Goal: Transaction & Acquisition: Purchase product/service

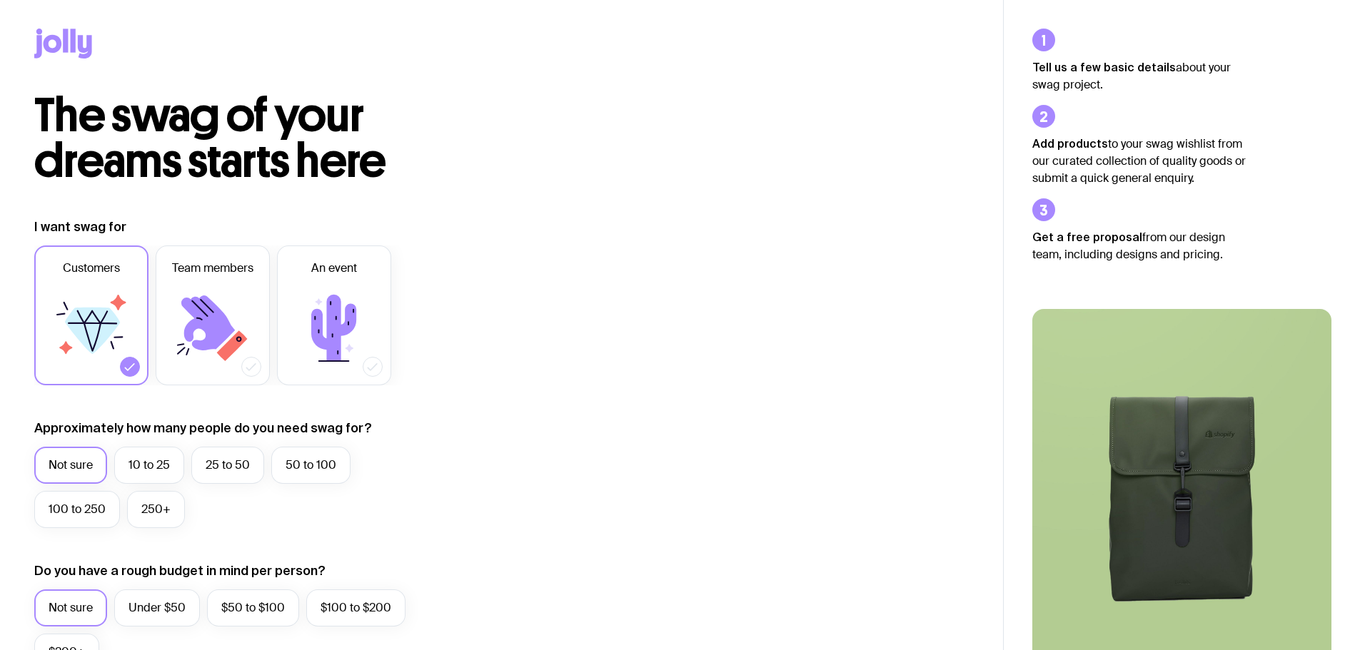
scroll to position [223, 0]
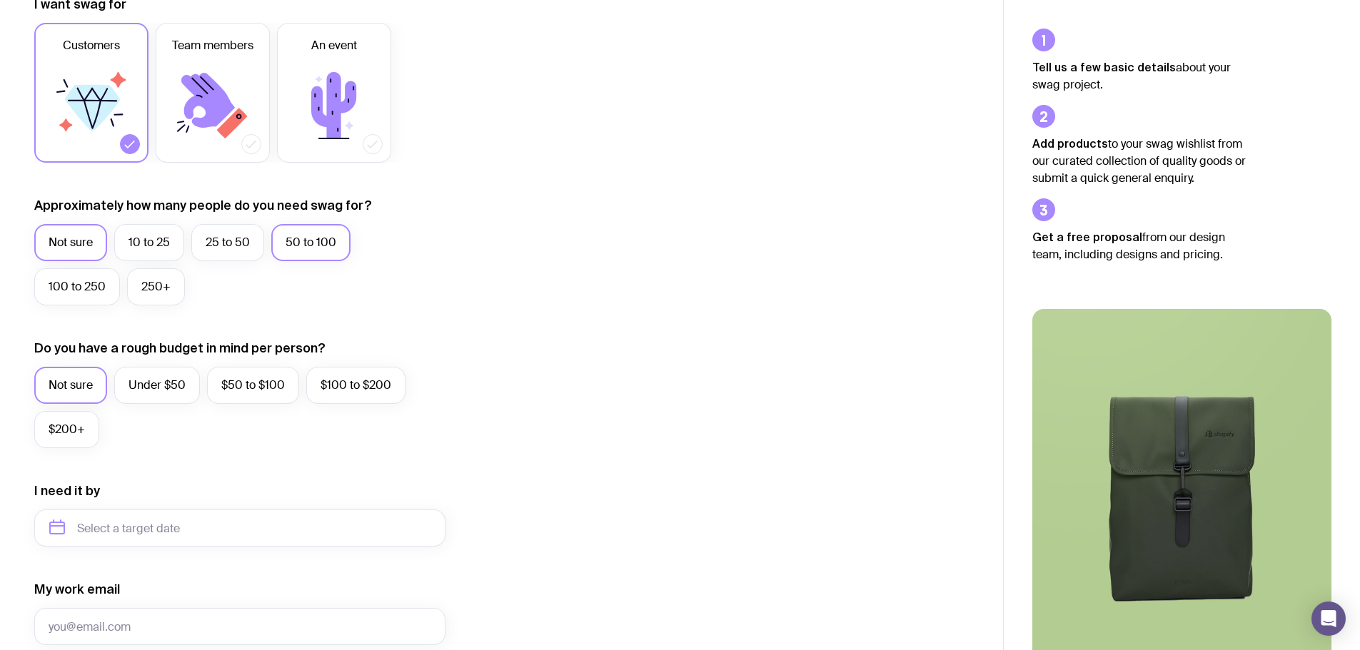
click at [295, 259] on label "50 to 100" at bounding box center [310, 242] width 79 height 37
click at [0, 0] on input "50 to 100" at bounding box center [0, 0] width 0 height 0
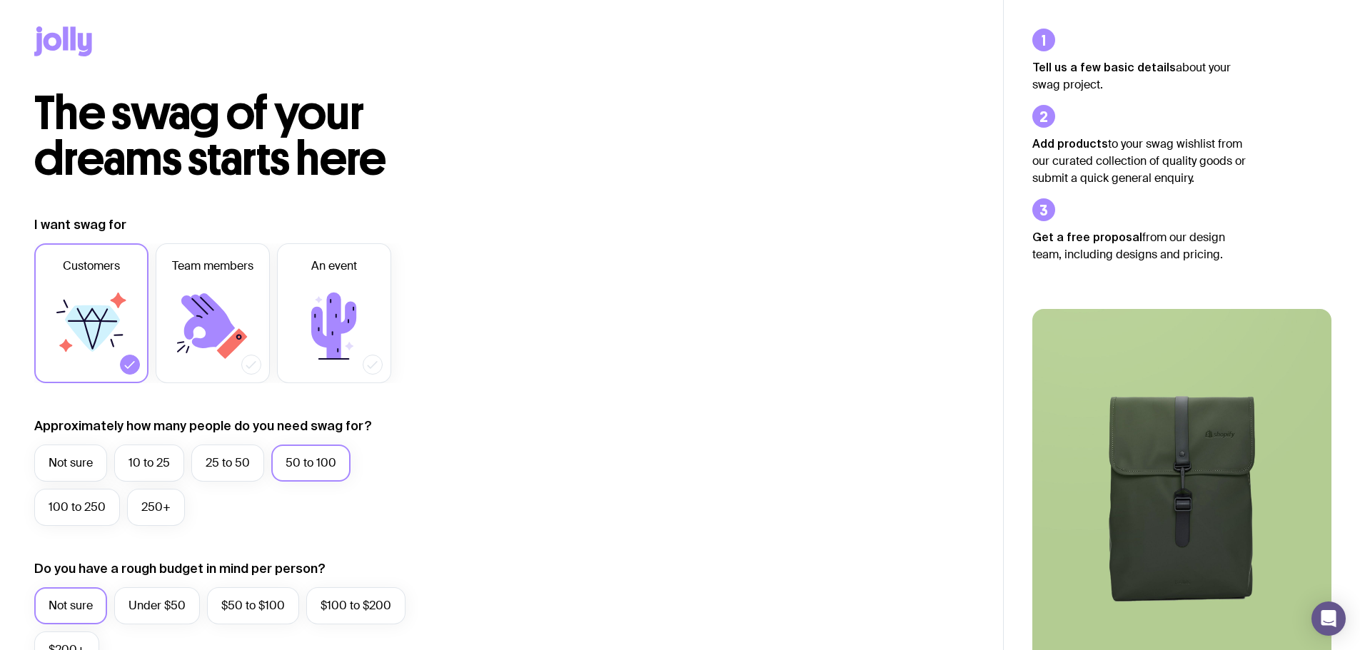
scroll to position [0, 0]
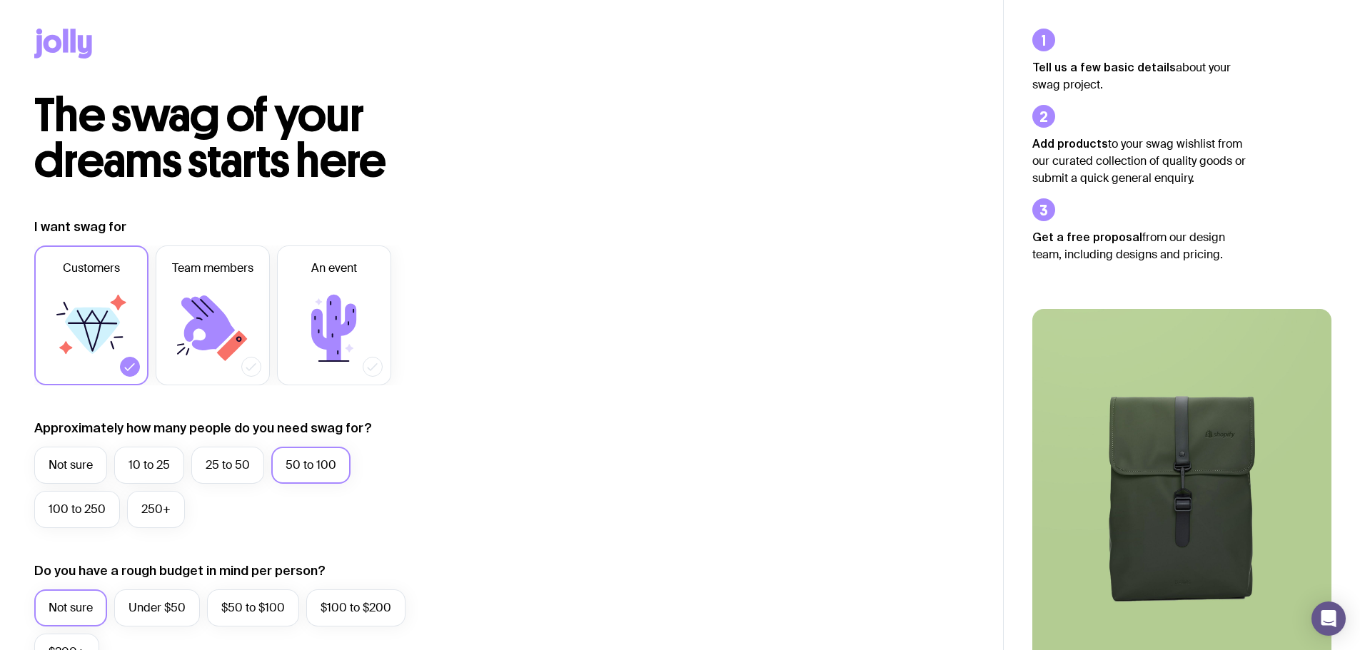
click at [85, 46] on icon at bounding box center [63, 44] width 58 height 30
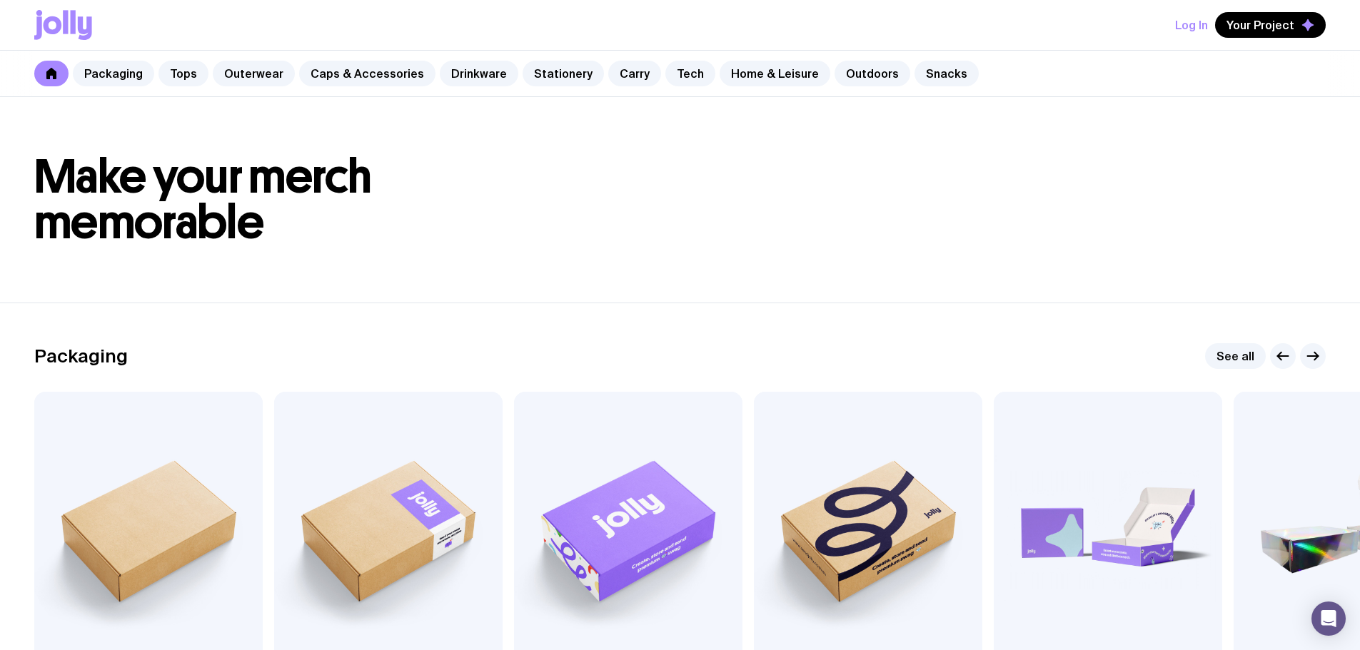
scroll to position [317, 0]
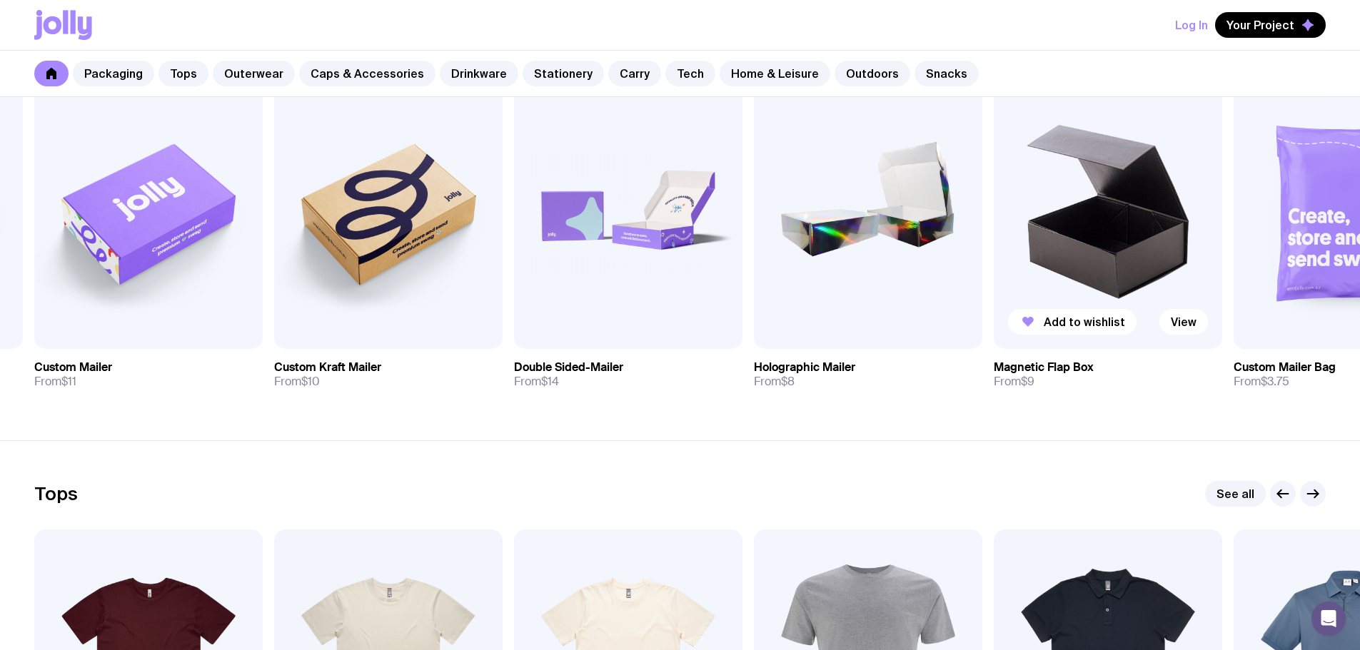
click at [1098, 211] on img at bounding box center [1107, 212] width 228 height 274
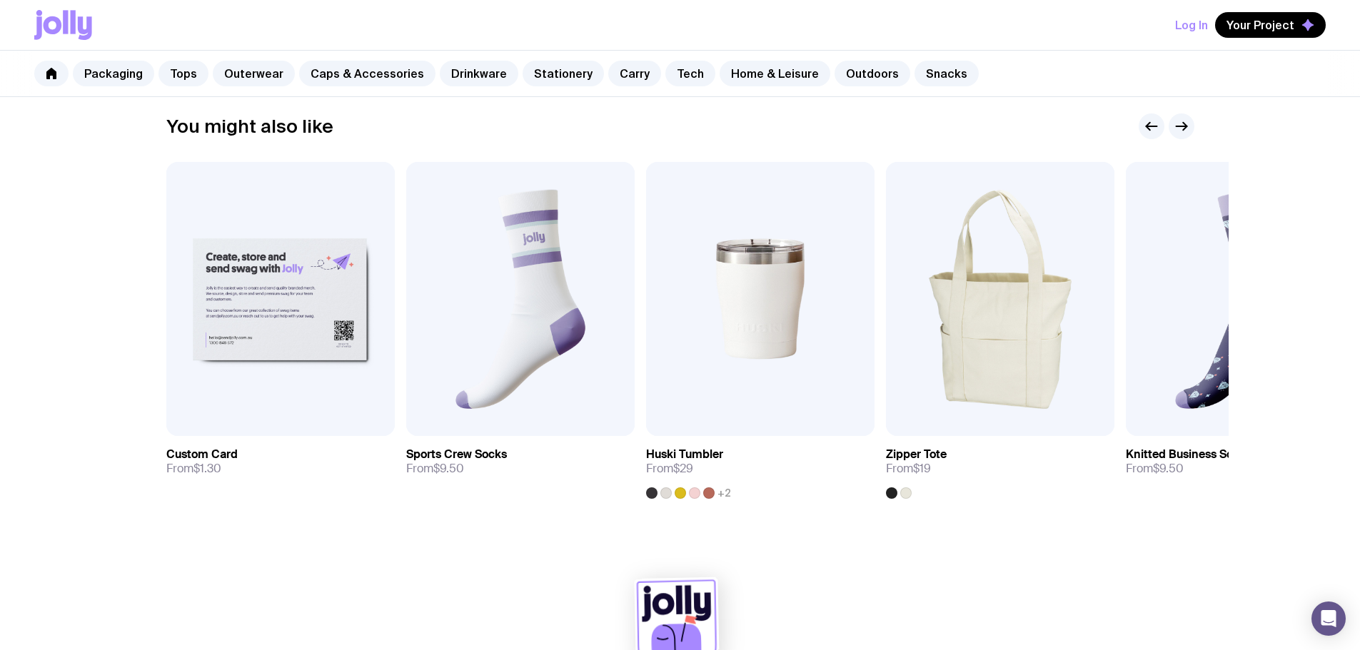
scroll to position [709, 0]
click at [256, 308] on img at bounding box center [280, 298] width 228 height 274
